Goal: Information Seeking & Learning: Learn about a topic

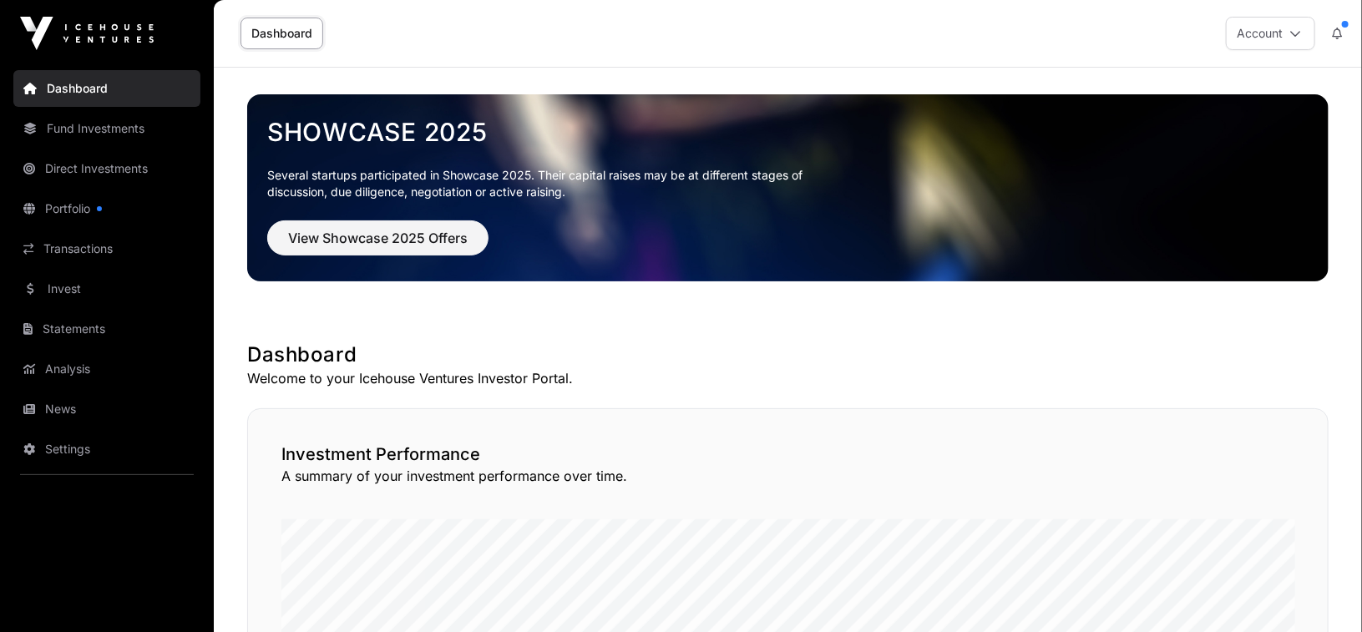
click at [82, 210] on link "Portfolio" at bounding box center [106, 208] width 187 height 37
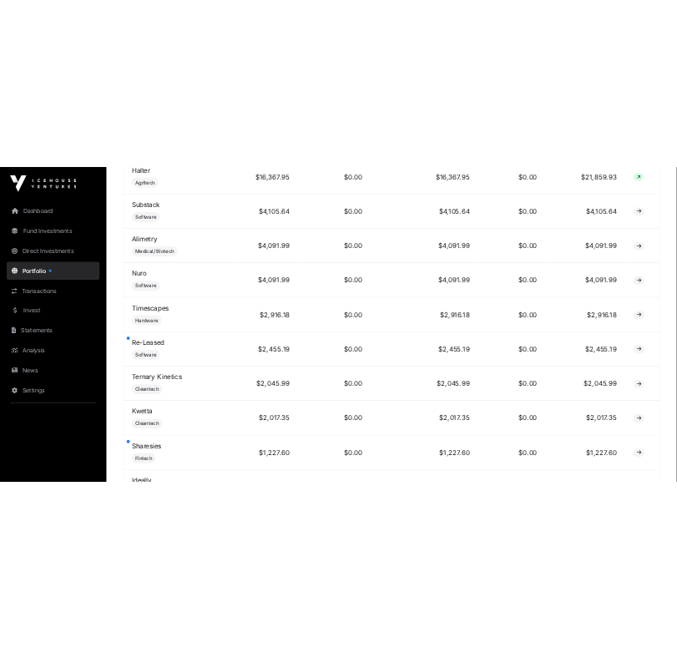
scroll to position [1703, 0]
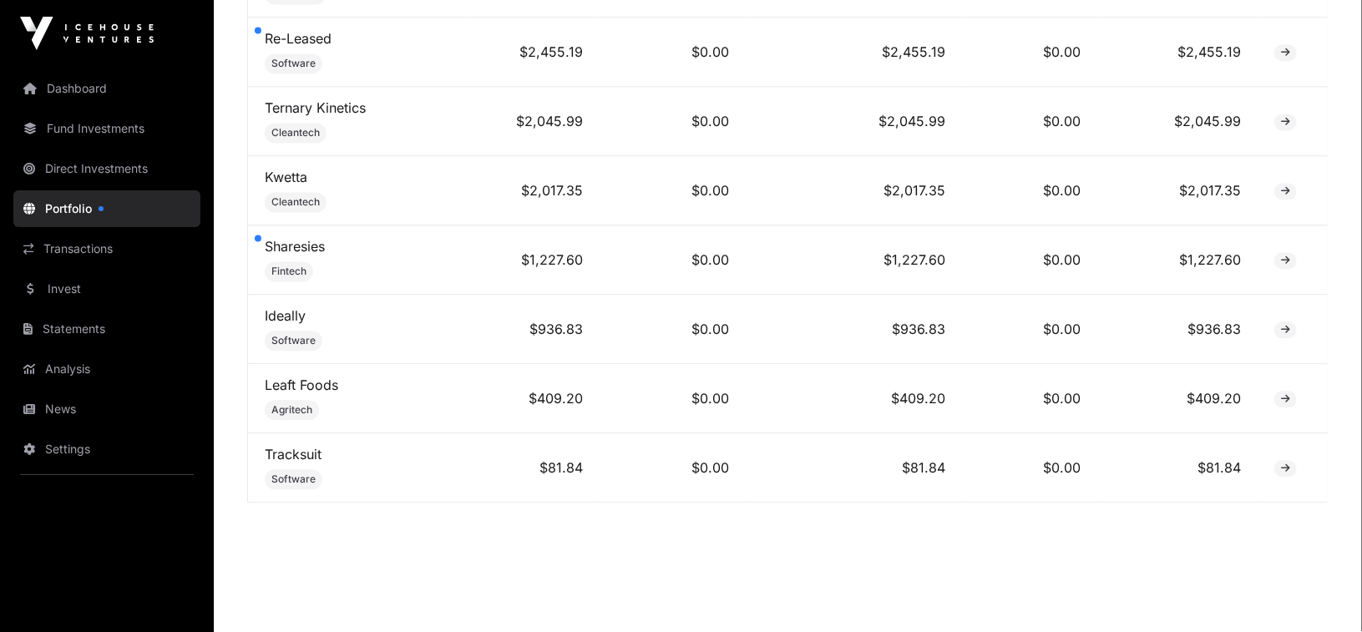
drag, startPoint x: 236, startPoint y: 212, endPoint x: 1326, endPoint y: 503, distance: 1127.8
copy div
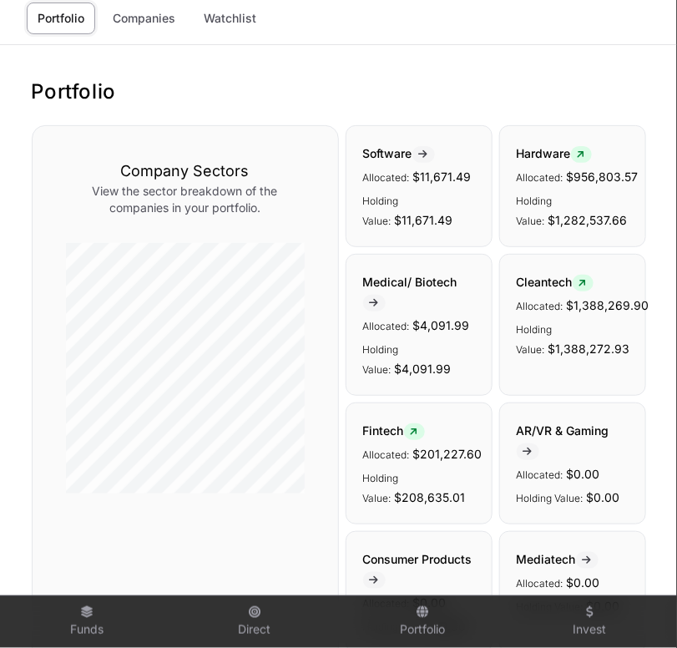
scroll to position [0, 0]
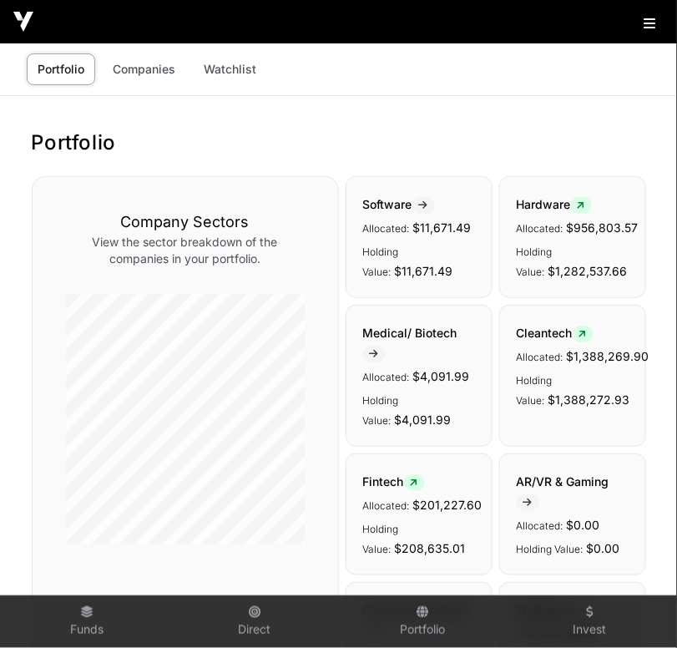
click at [650, 20] on icon at bounding box center [650, 23] width 12 height 13
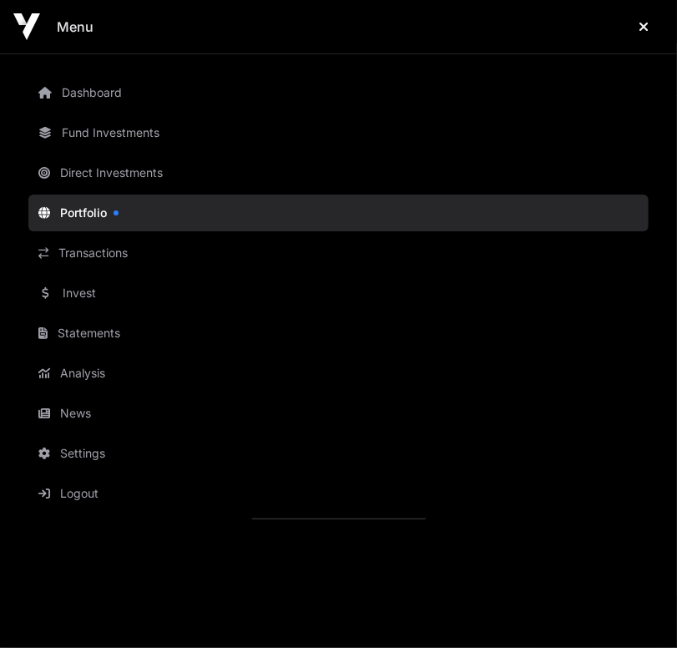
click at [95, 492] on button "Logout" at bounding box center [351, 493] width 647 height 37
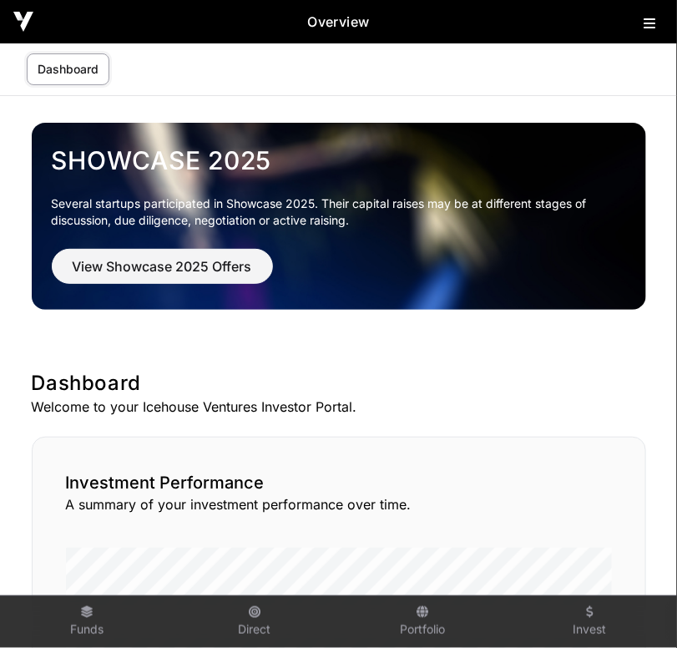
click at [645, 17] on icon at bounding box center [650, 23] width 12 height 13
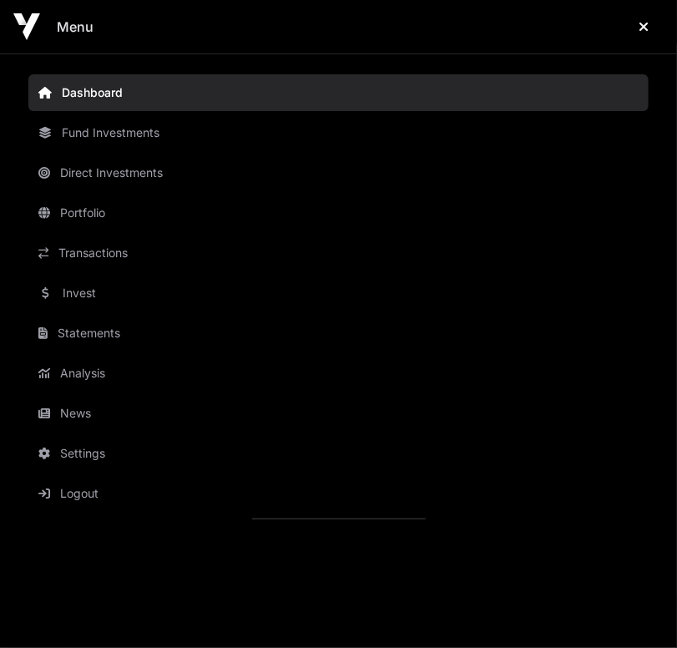
click at [114, 195] on link "Portfolio" at bounding box center [338, 213] width 620 height 37
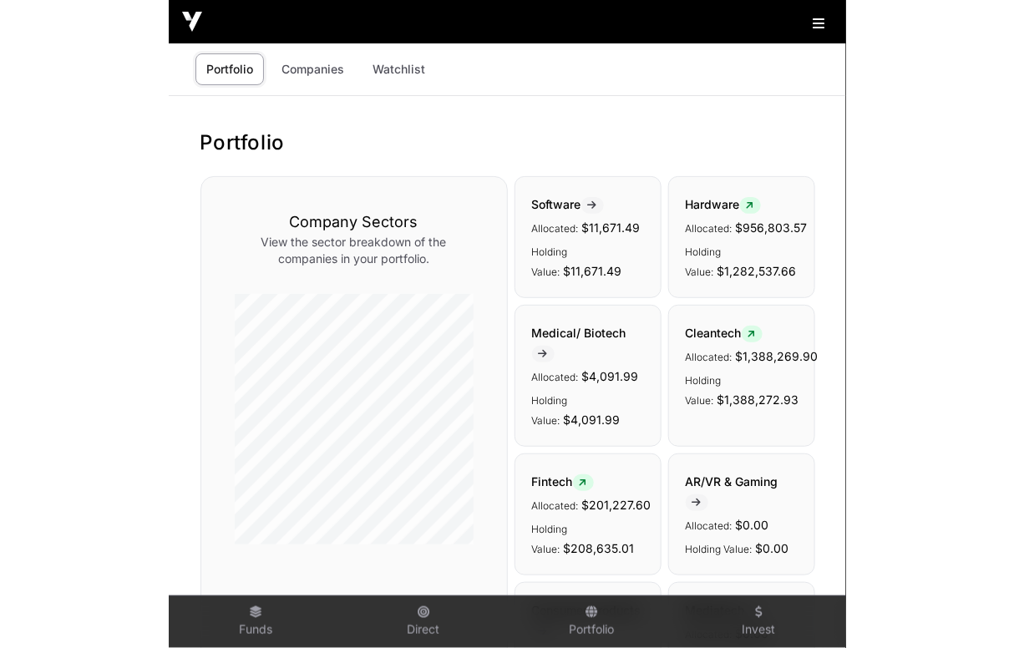
scroll to position [1, 0]
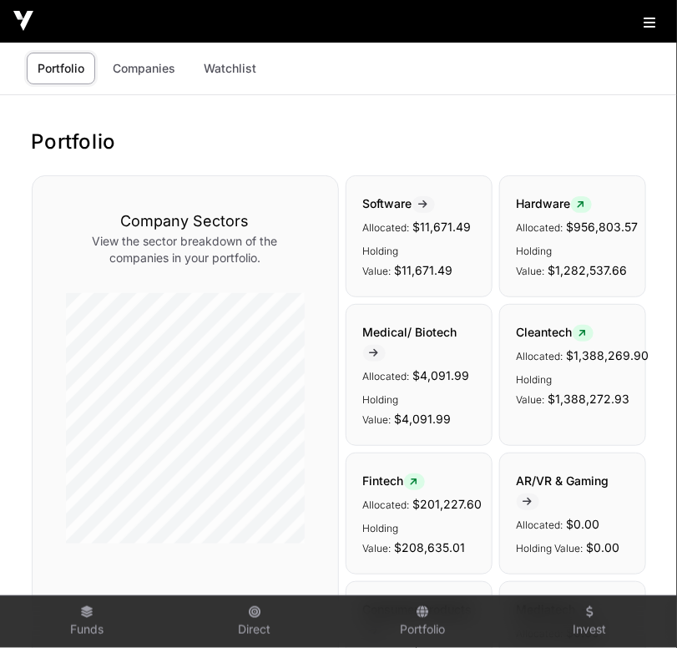
click at [646, 23] on icon at bounding box center [650, 22] width 12 height 13
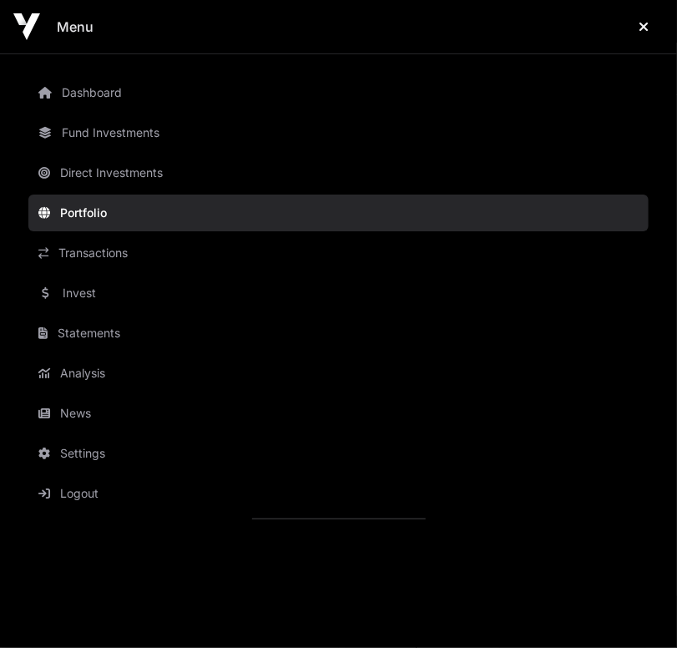
click at [644, 20] on icon "Close" at bounding box center [644, 26] width 10 height 13
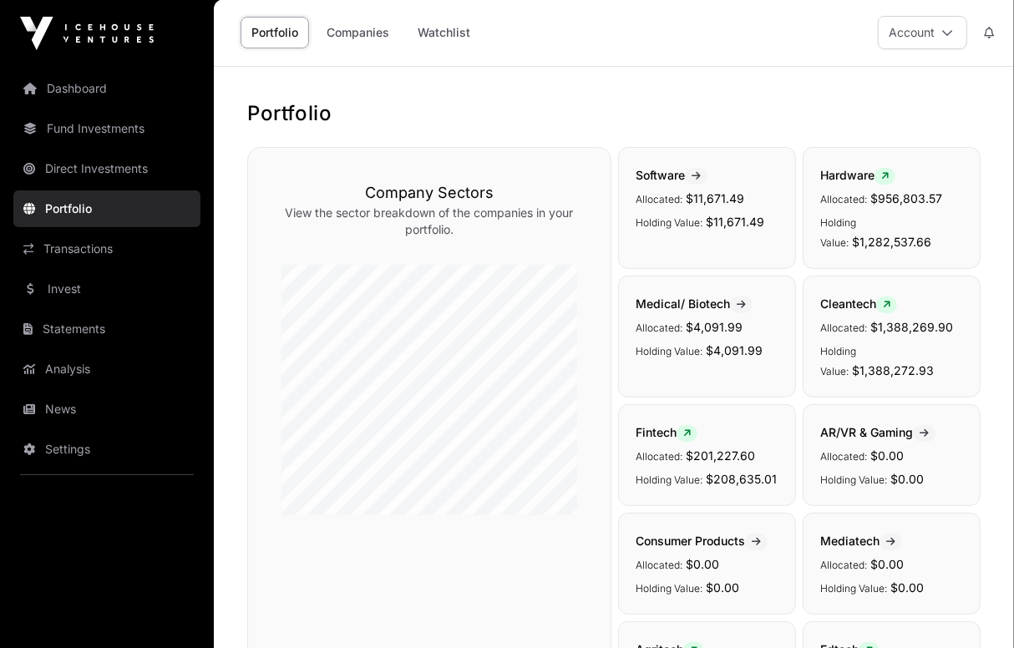
click at [63, 139] on link "Fund Investments" at bounding box center [106, 128] width 187 height 37
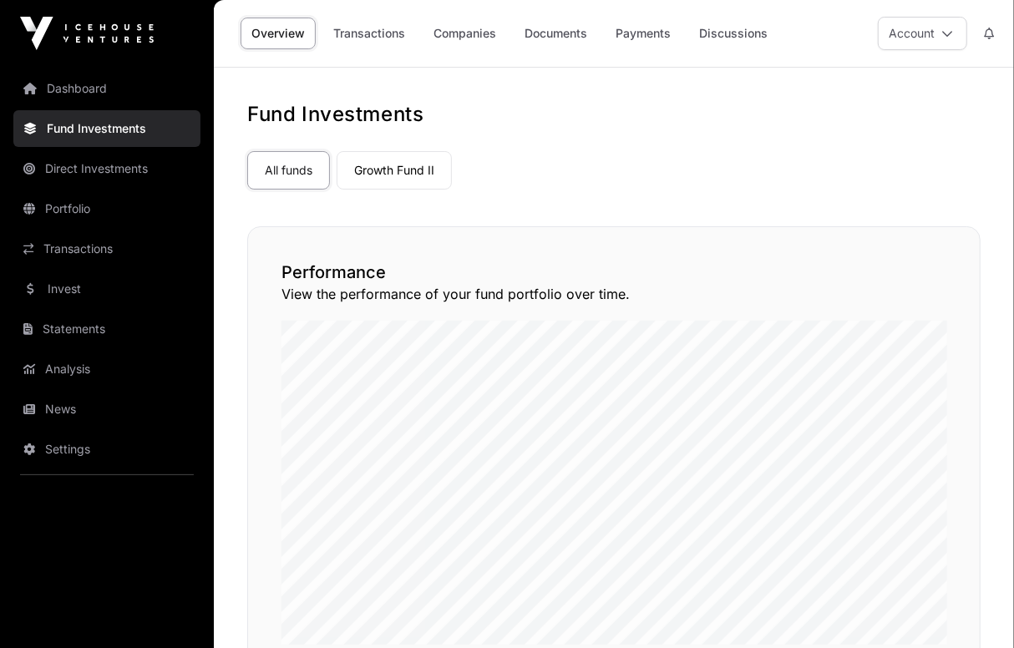
click at [407, 170] on link "Growth Fund II" at bounding box center [393, 170] width 115 height 38
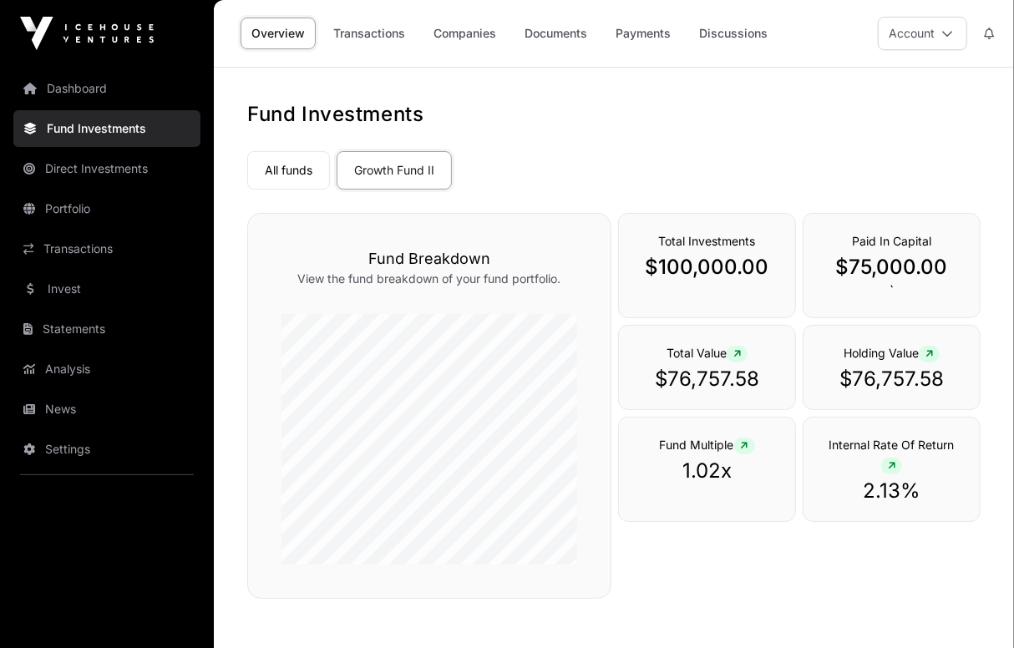
click at [94, 216] on link "Portfolio" at bounding box center [106, 208] width 187 height 37
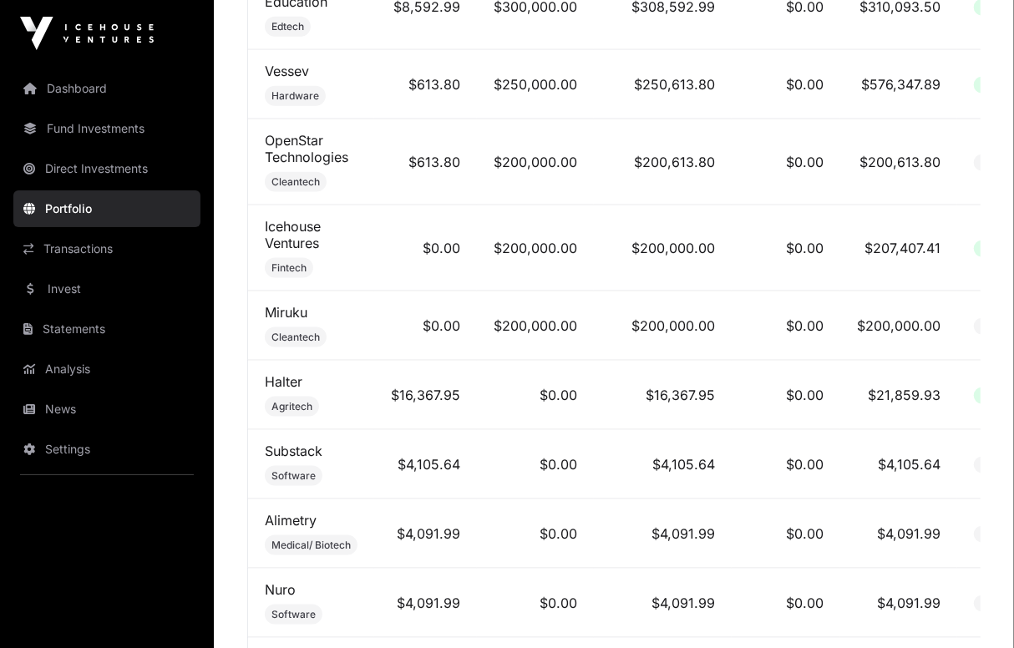
click at [298, 235] on link "Icehouse Ventures" at bounding box center [293, 234] width 56 height 33
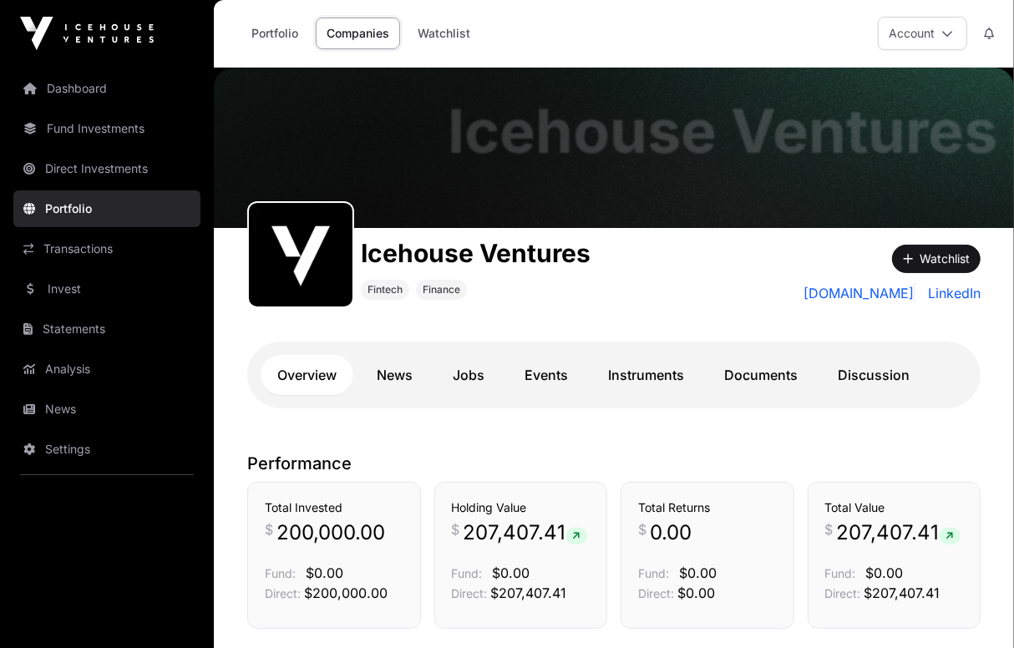
click at [81, 30] on img at bounding box center [87, 33] width 134 height 33
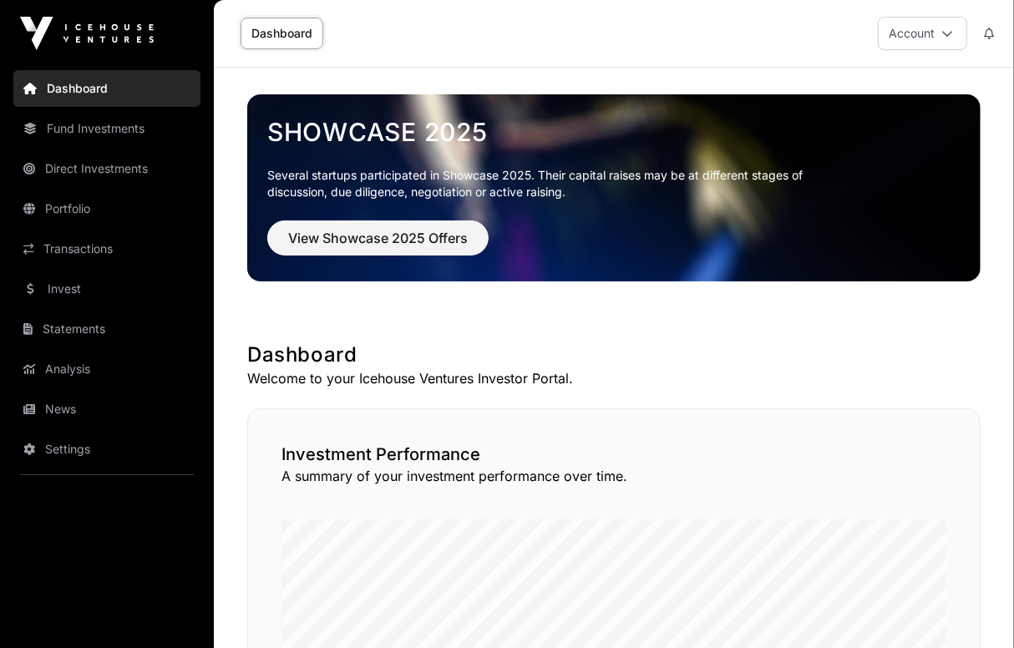
click at [676, 38] on button "Account" at bounding box center [921, 33] width 89 height 33
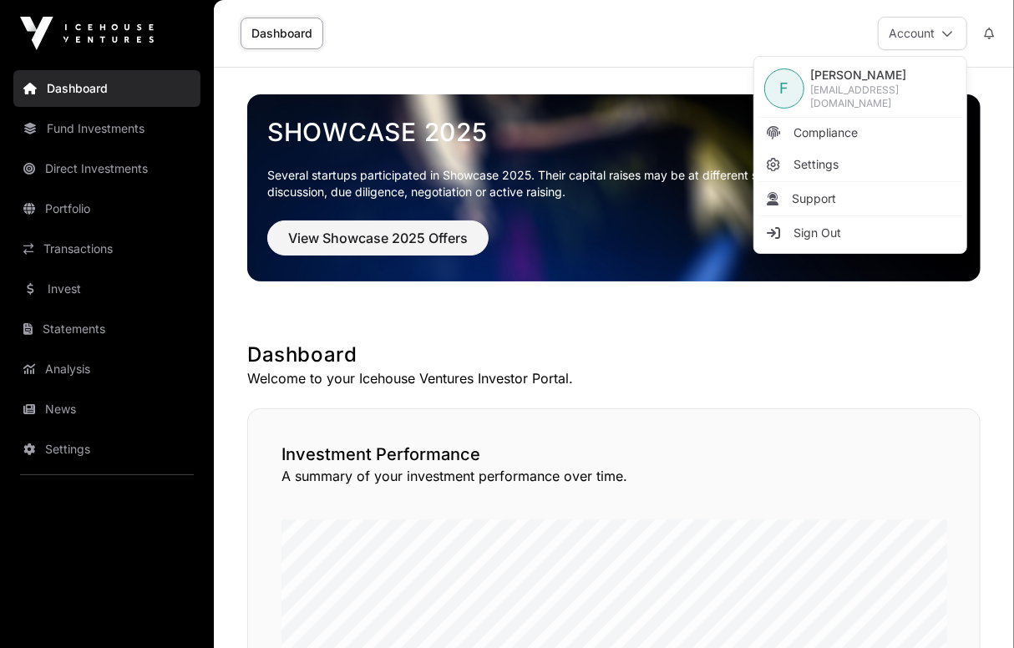
click at [676, 240] on link "Sign Out" at bounding box center [859, 233] width 205 height 30
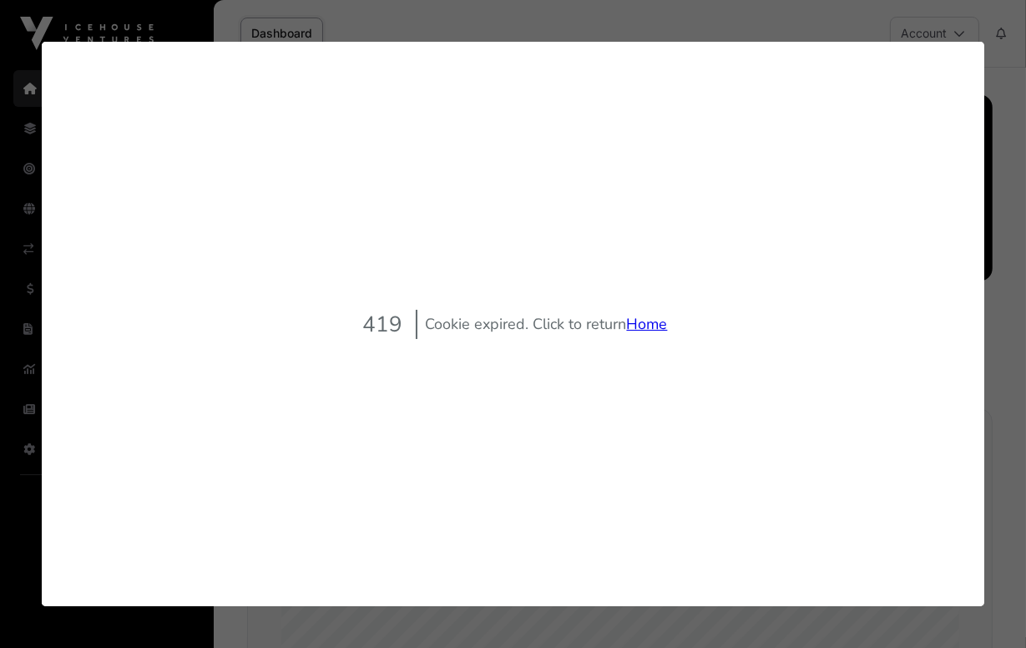
click at [649, 321] on link "Home" at bounding box center [647, 324] width 41 height 20
